Goal: Transaction & Acquisition: Purchase product/service

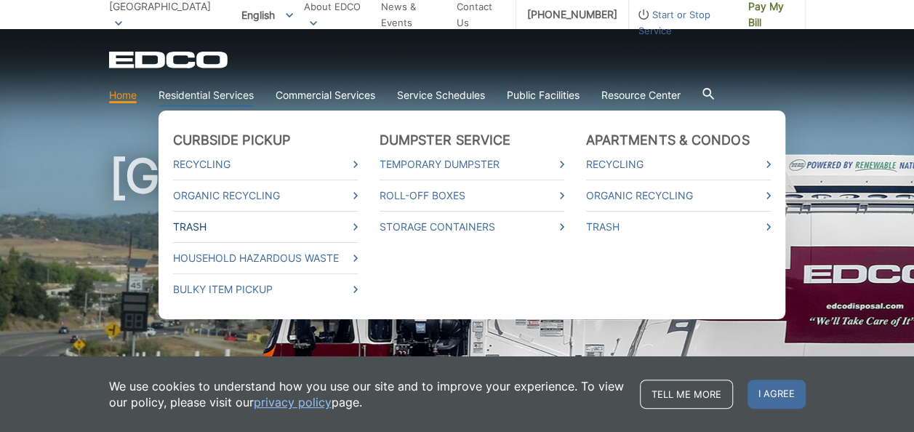
click at [209, 224] on link "Trash" at bounding box center [265, 227] width 185 height 16
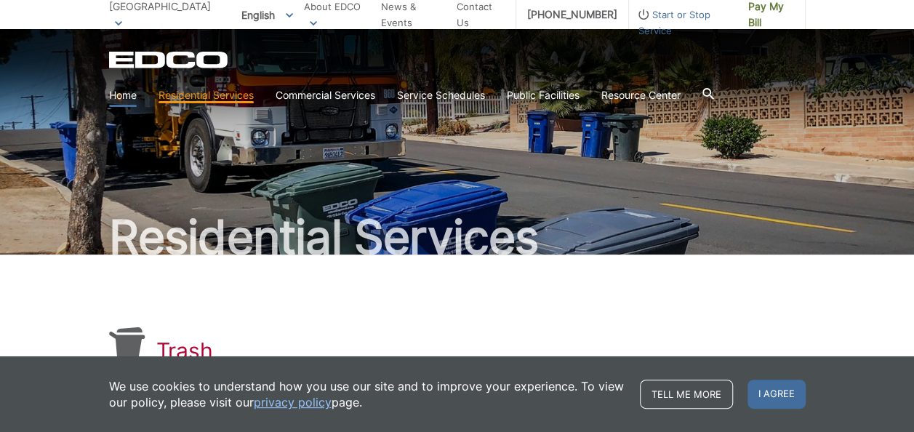
click at [124, 94] on link "Home" at bounding box center [123, 95] width 28 height 16
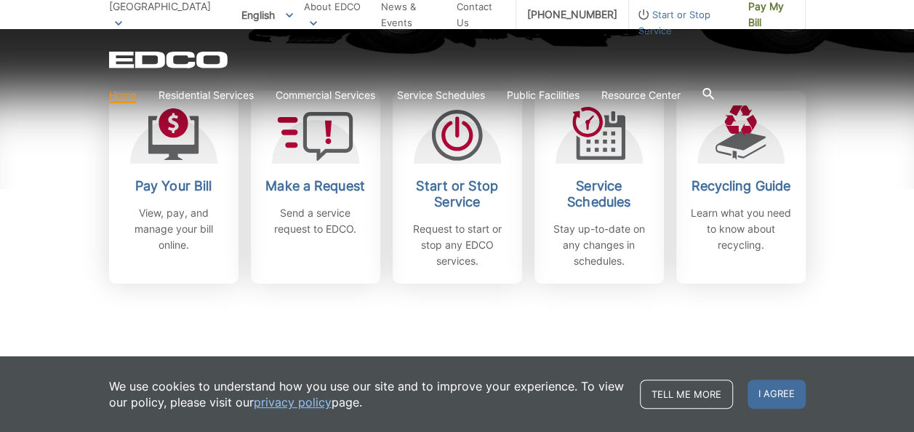
scroll to position [449, 0]
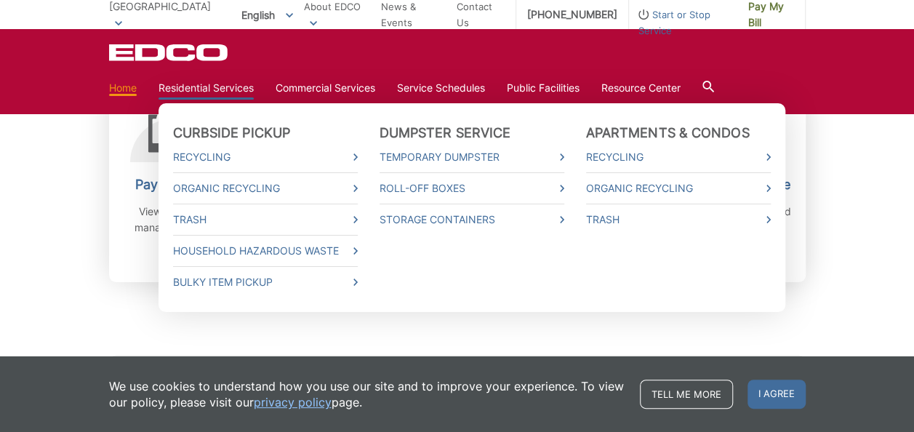
click at [192, 83] on link "Residential Services" at bounding box center [205, 88] width 95 height 16
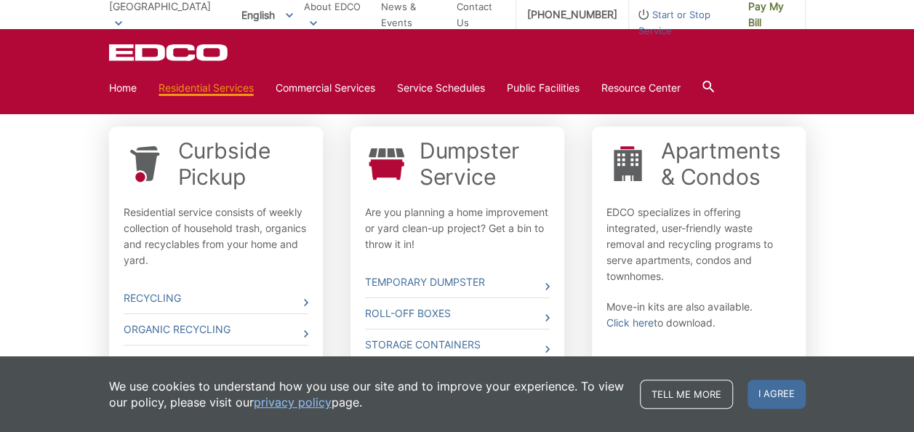
scroll to position [497, 0]
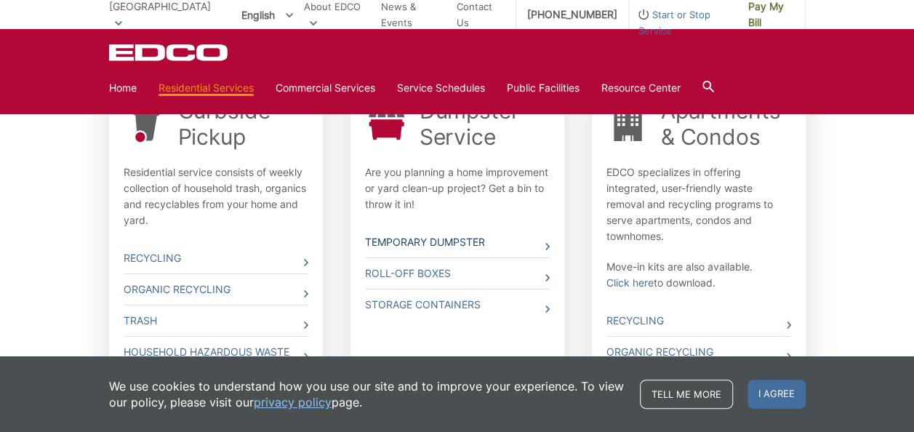
click at [438, 244] on link "Temporary Dumpster" at bounding box center [457, 242] width 185 height 31
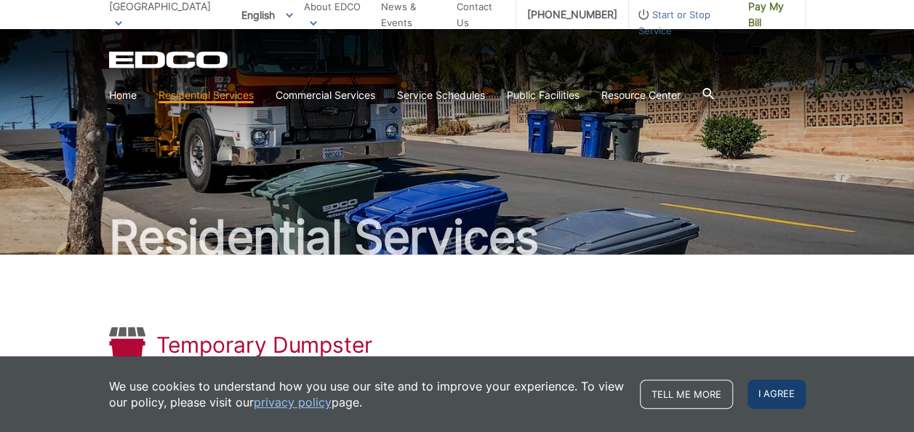
click at [764, 388] on span "I agree" at bounding box center [776, 393] width 58 height 29
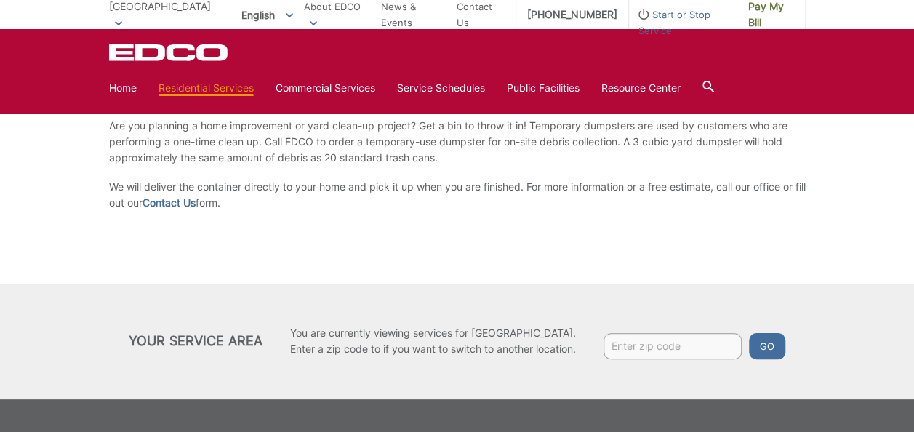
scroll to position [268, 0]
